Goal: Task Accomplishment & Management: Manage account settings

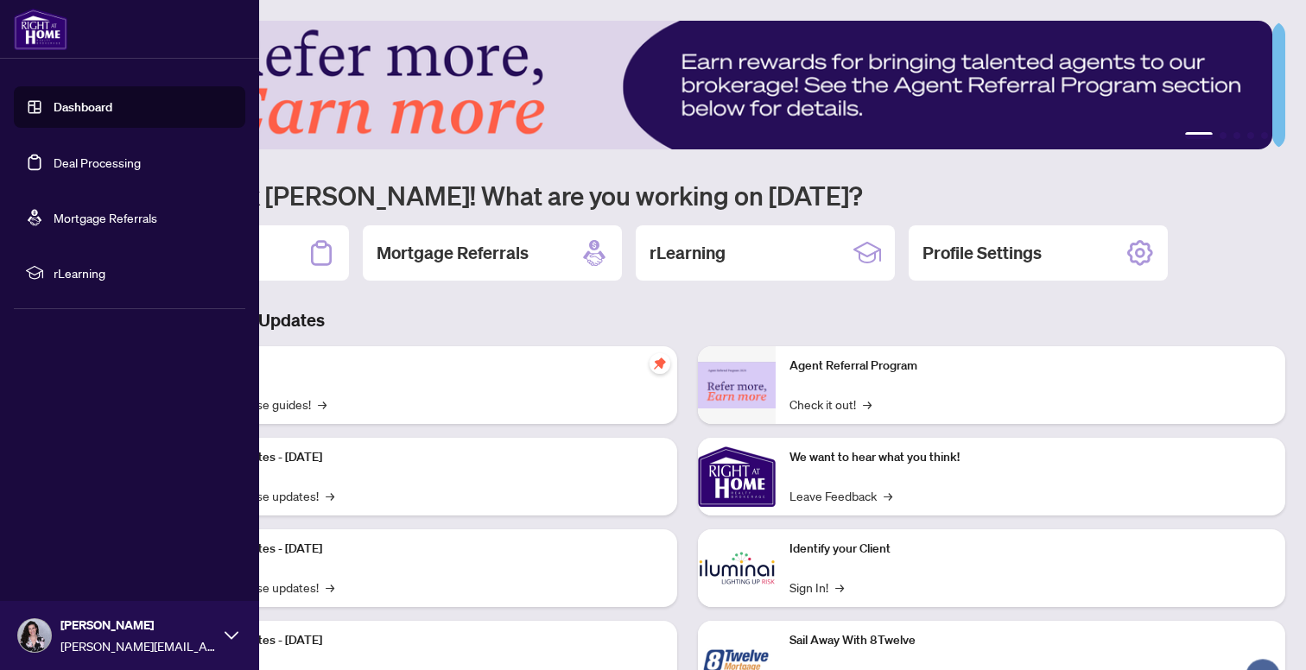
click at [63, 166] on link "Deal Processing" at bounding box center [97, 163] width 87 height 16
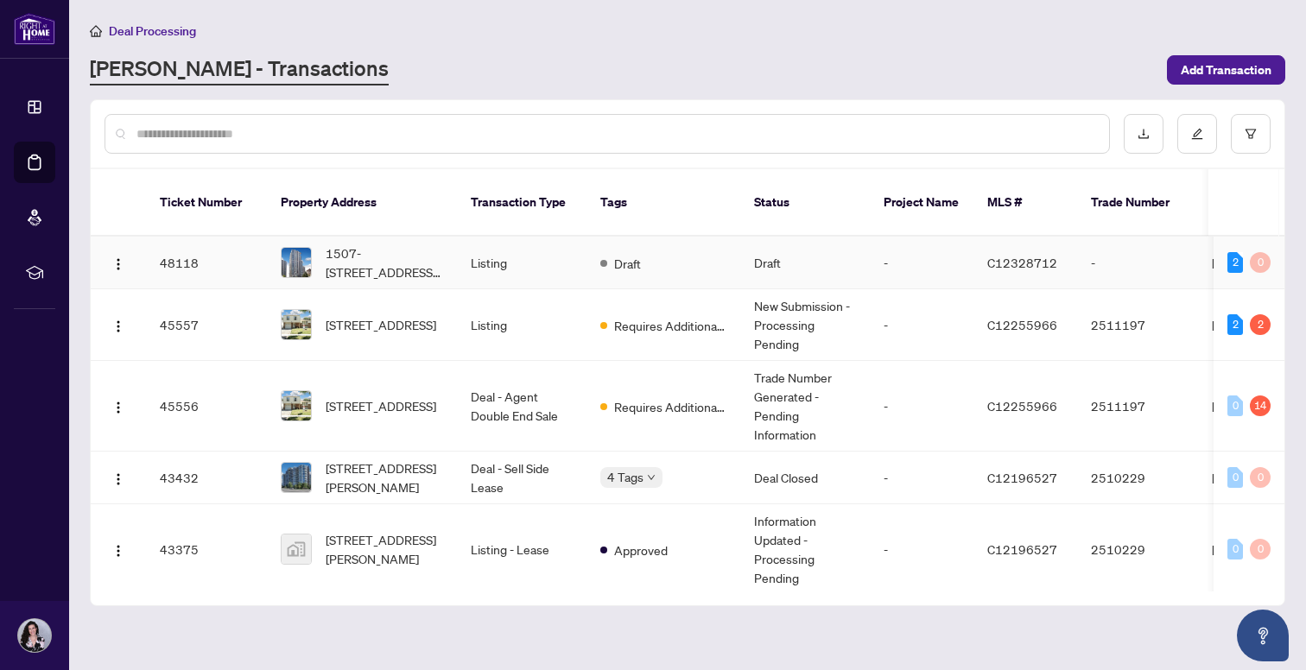
click at [641, 252] on div "Draft" at bounding box center [620, 262] width 41 height 21
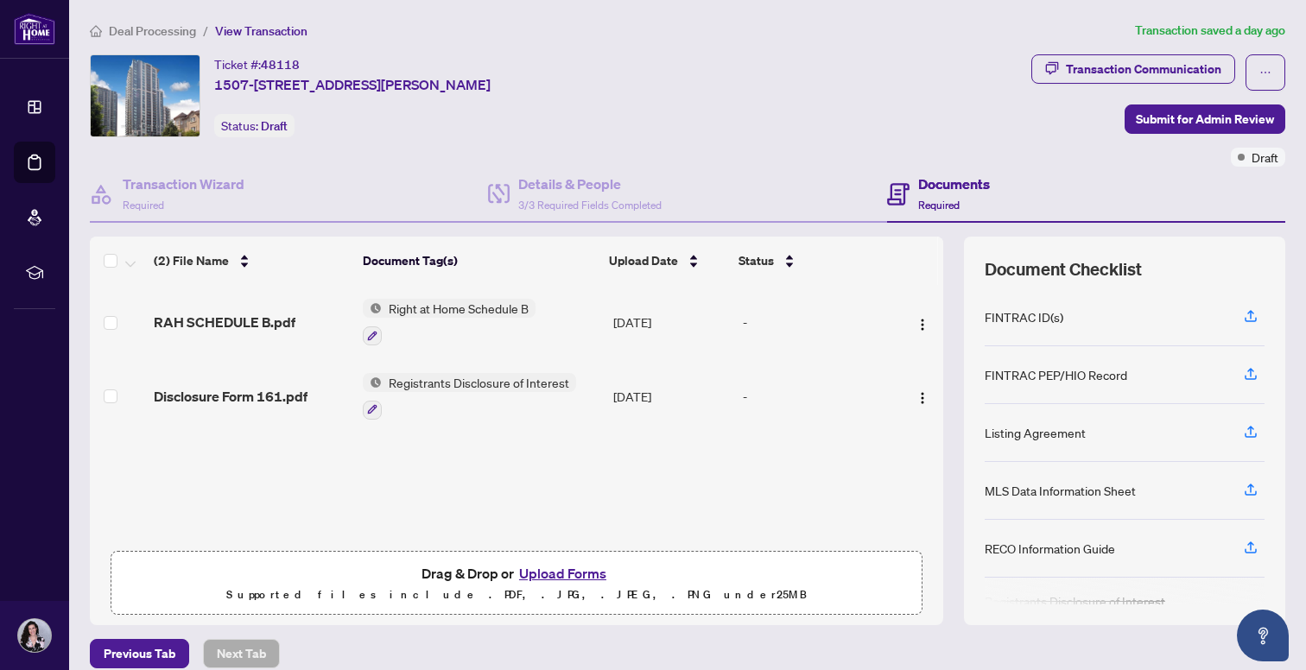
scroll to position [3, 0]
click at [1243, 490] on icon "button" at bounding box center [1251, 487] width 16 height 16
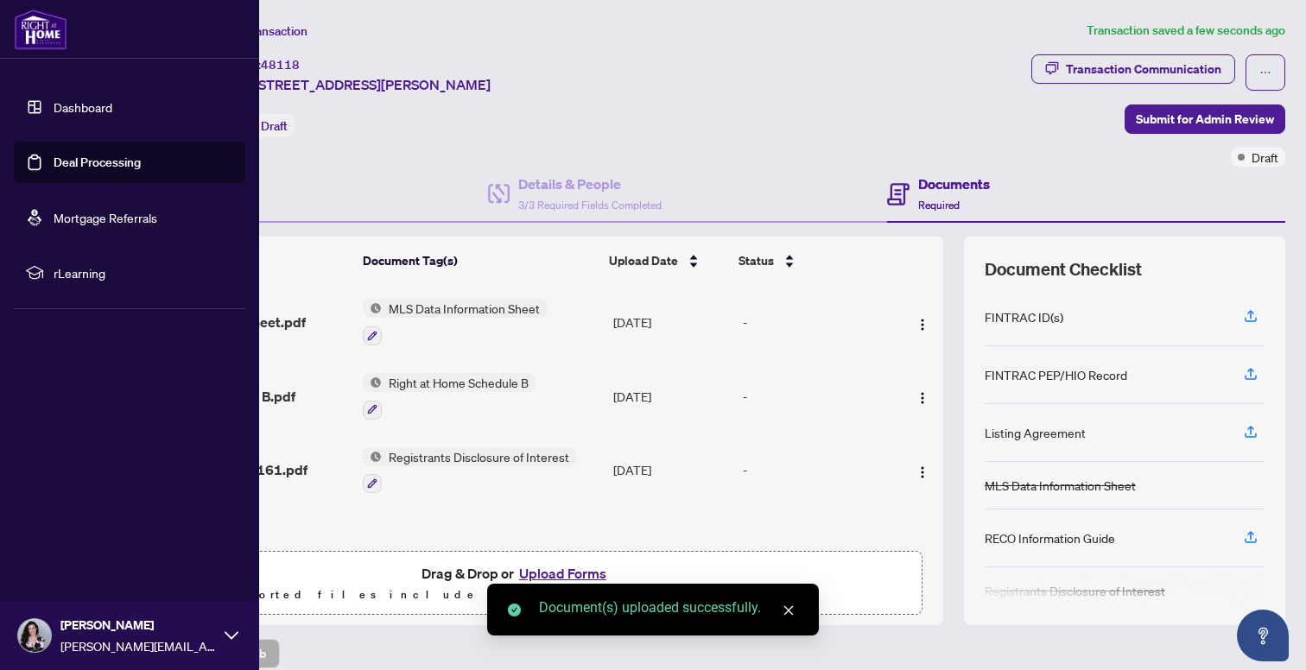
click at [100, 157] on link "Deal Processing" at bounding box center [97, 163] width 87 height 16
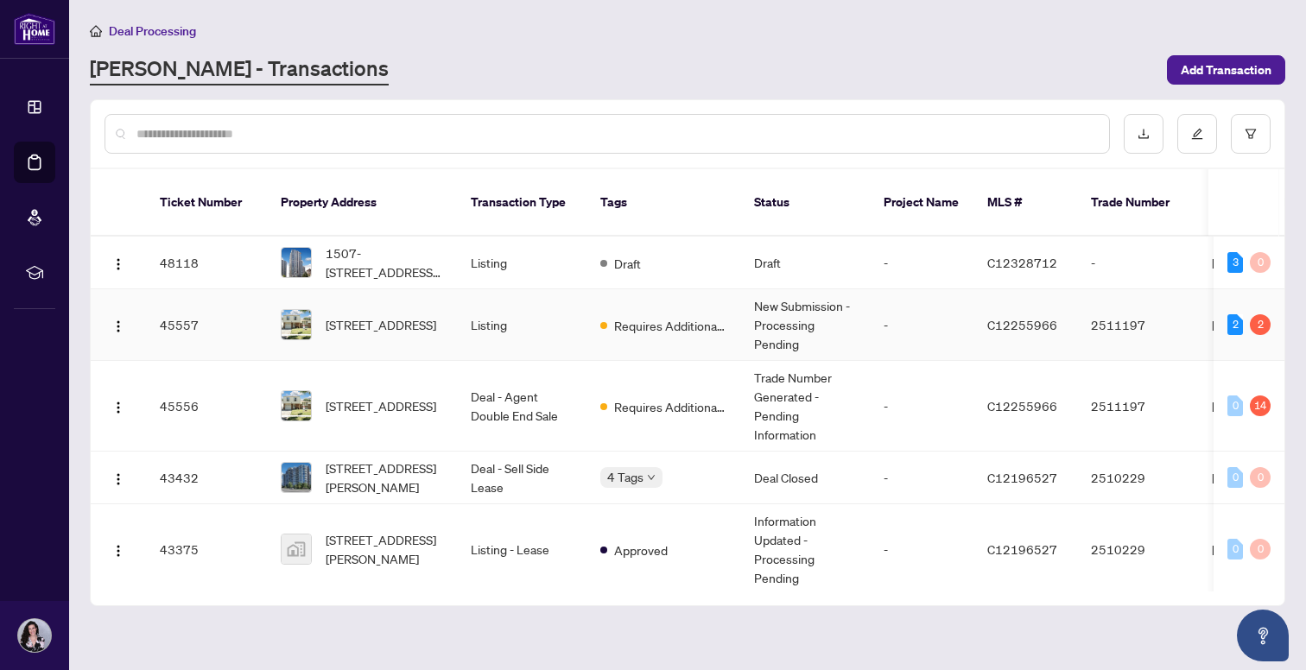
click at [650, 316] on span "Requires Additional Docs" at bounding box center [670, 325] width 112 height 19
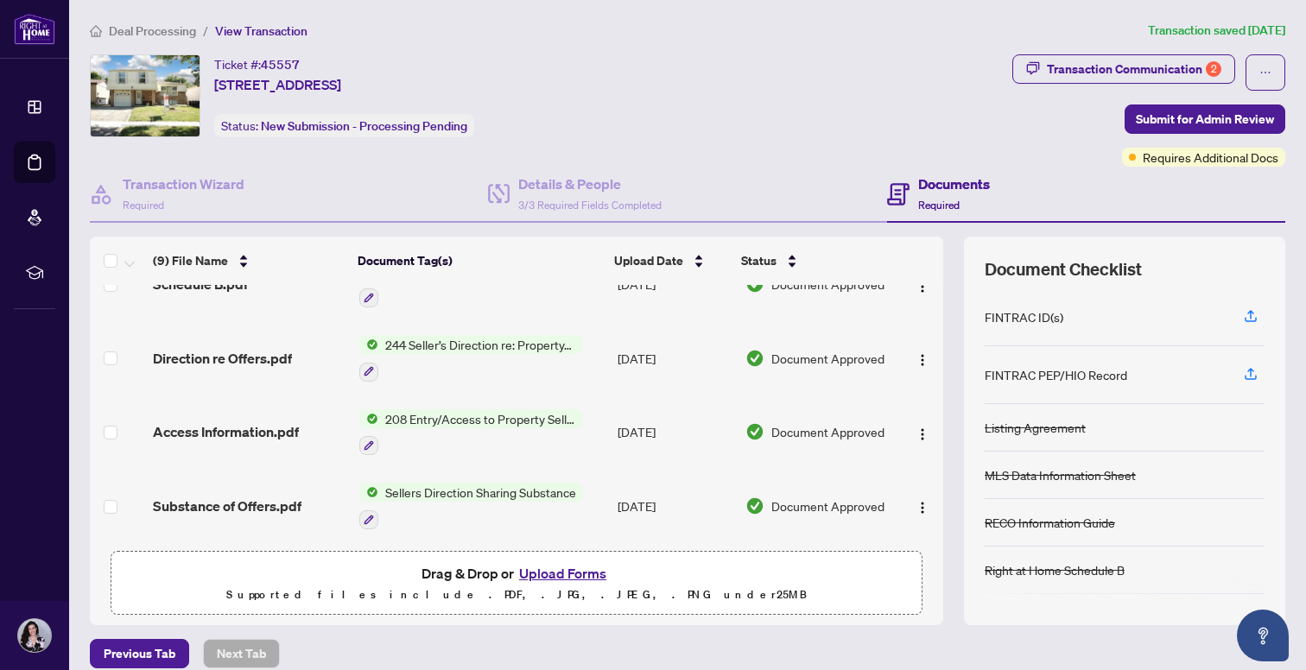
scroll to position [278, 0]
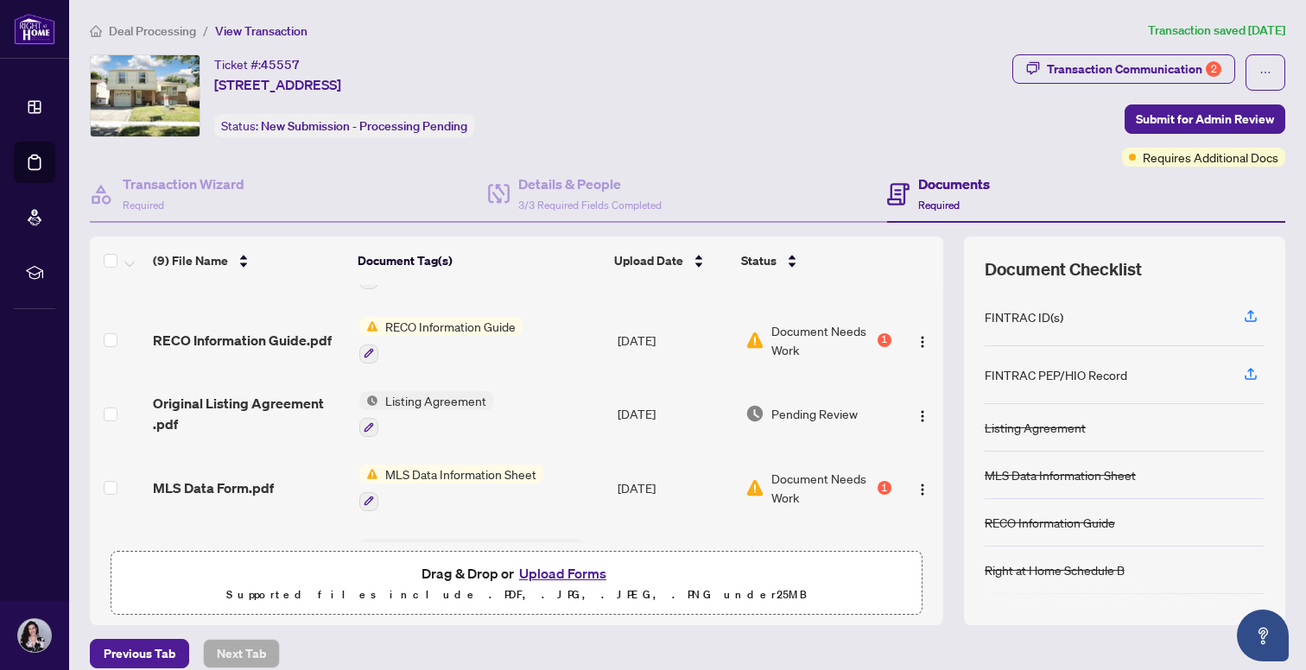
click at [831, 485] on span "Document Needs Work" at bounding box center [822, 488] width 103 height 38
